Goal: Task Accomplishment & Management: Complete application form

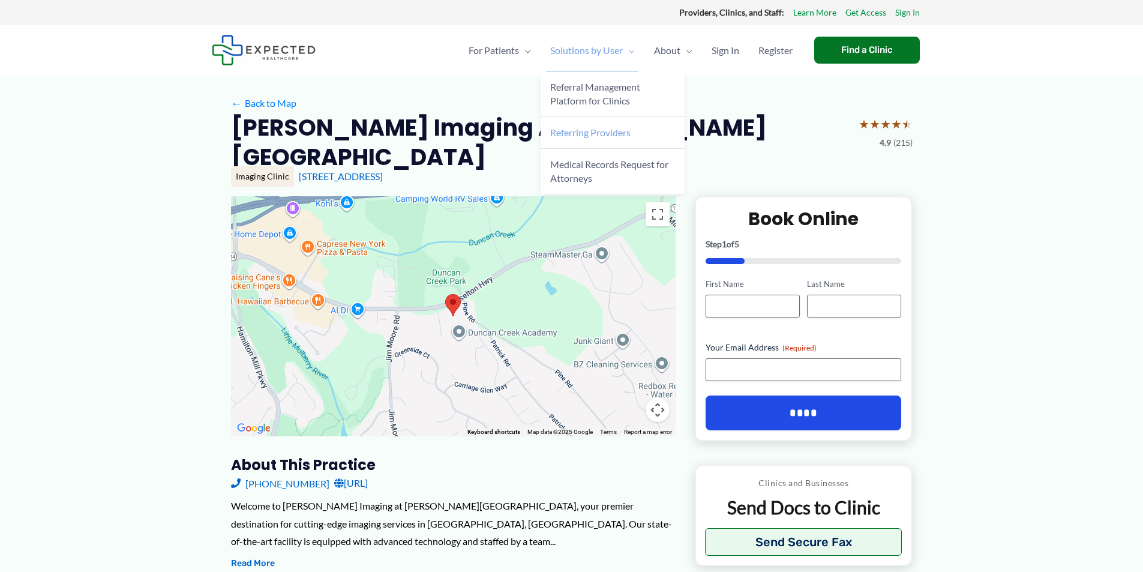
click at [592, 133] on span "Referring Providers" at bounding box center [590, 132] width 80 height 11
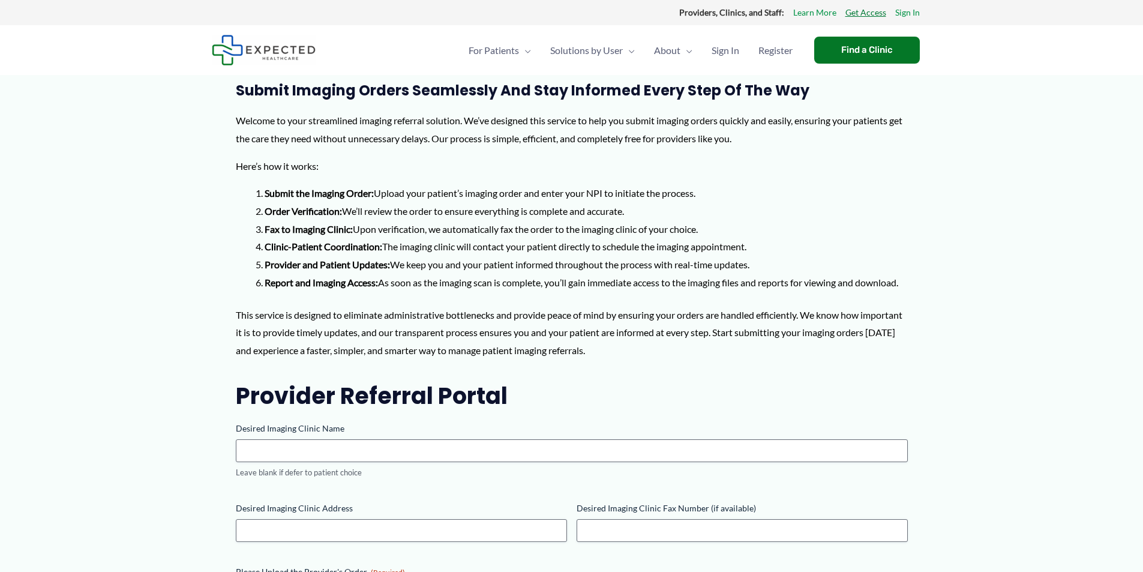
click at [866, 13] on link "Get Access" at bounding box center [866, 13] width 41 height 16
